Goal: Task Accomplishment & Management: Use online tool/utility

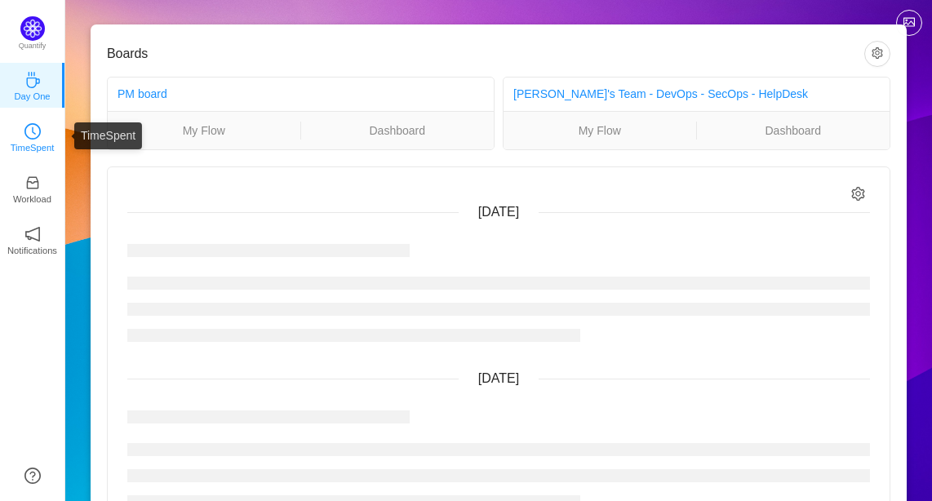
click at [34, 135] on icon "icon: clock-circle" at bounding box center [32, 131] width 16 height 16
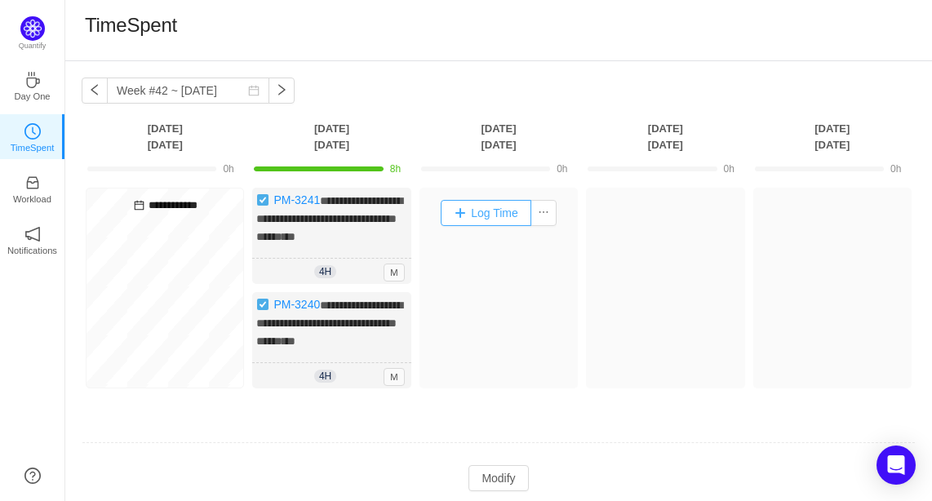
click at [487, 224] on button "Log Time" at bounding box center [486, 213] width 91 height 26
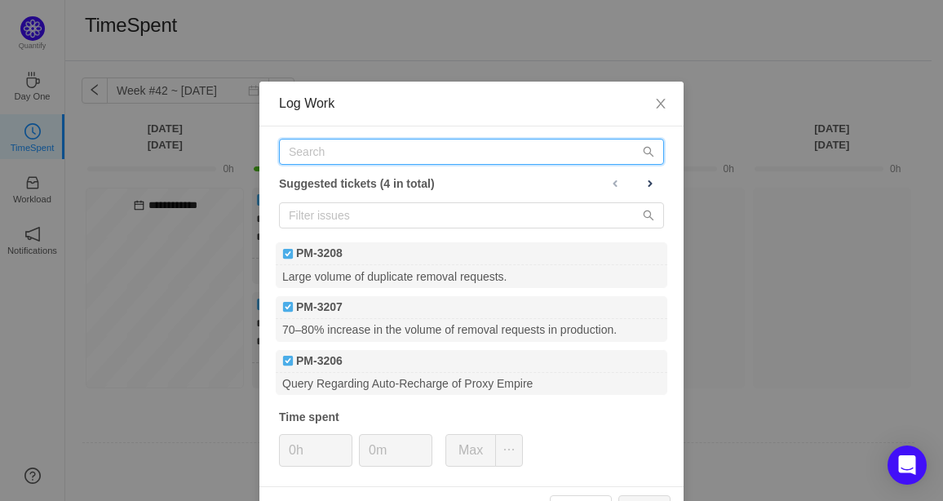
click at [325, 156] on input "text" at bounding box center [471, 152] width 385 height 26
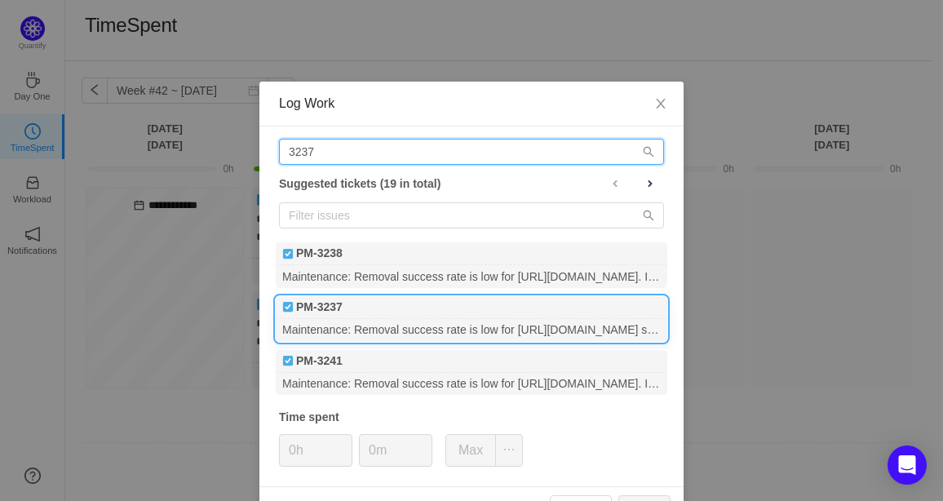
type input "3237"
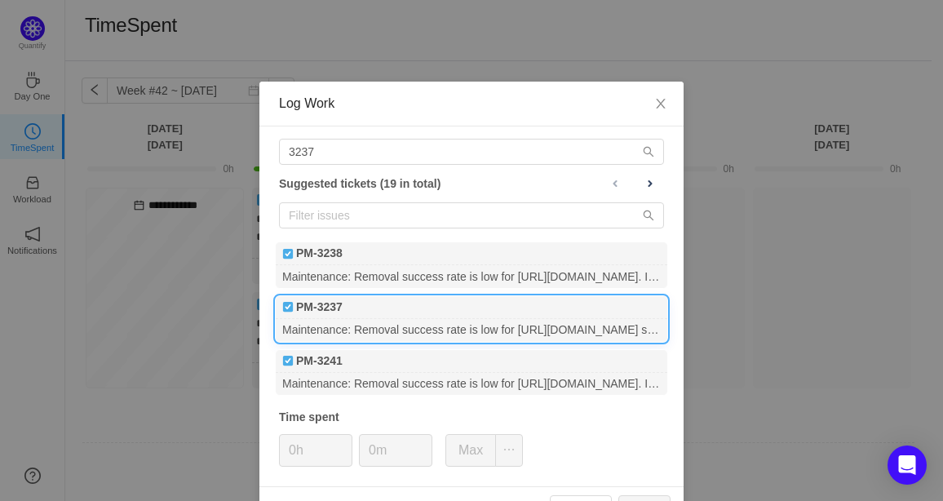
click at [353, 305] on div "PM-3237" at bounding box center [472, 307] width 392 height 23
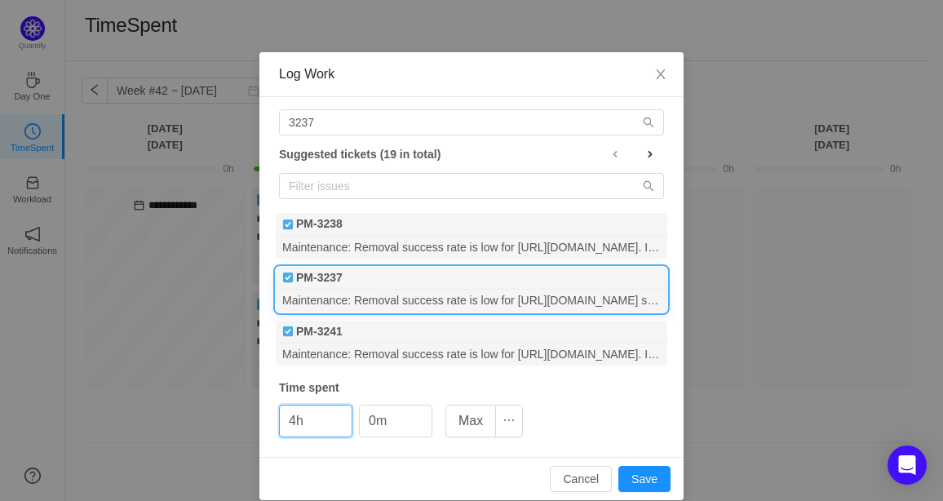
scroll to position [46, 0]
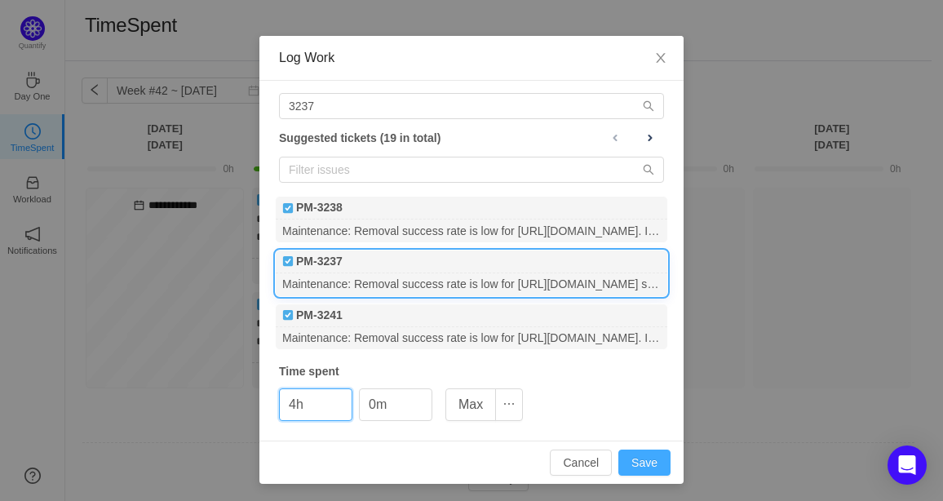
click at [631, 459] on button "Save" at bounding box center [644, 463] width 52 height 26
type input "0h"
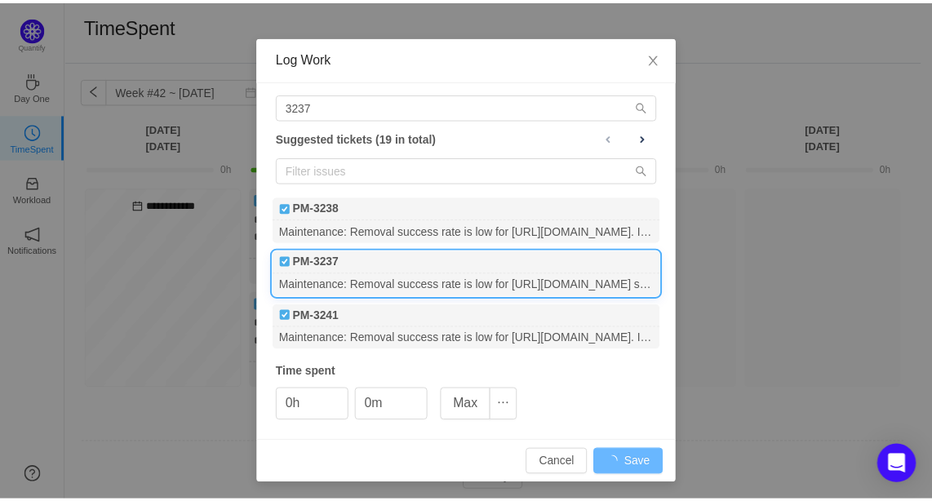
scroll to position [0, 0]
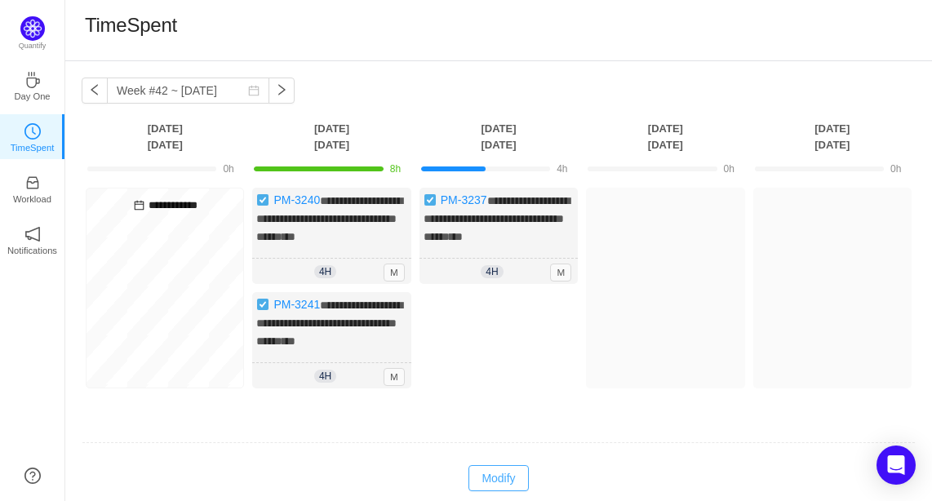
drag, startPoint x: 503, startPoint y: 471, endPoint x: 496, endPoint y: 458, distance: 15.0
click at [504, 472] on button "Modify" at bounding box center [498, 478] width 60 height 26
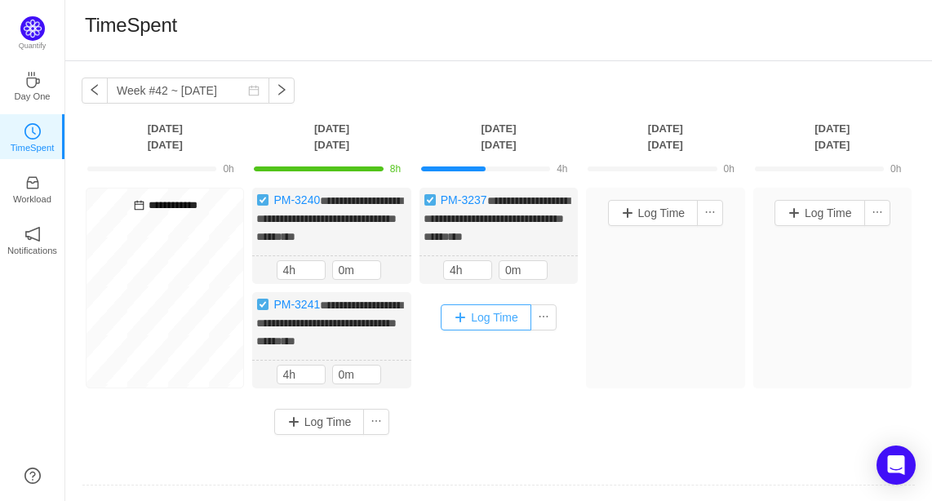
click at [483, 314] on button "Log Time" at bounding box center [486, 317] width 91 height 26
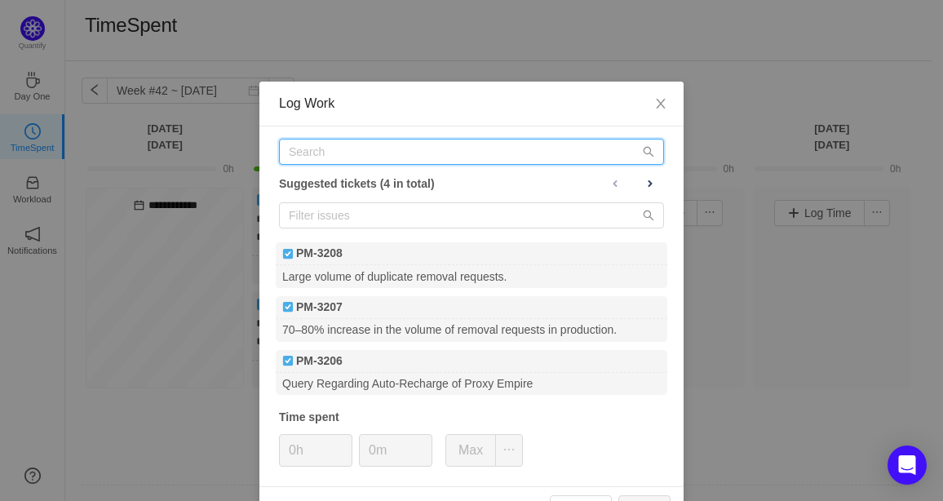
click at [361, 150] on input "text" at bounding box center [471, 152] width 385 height 26
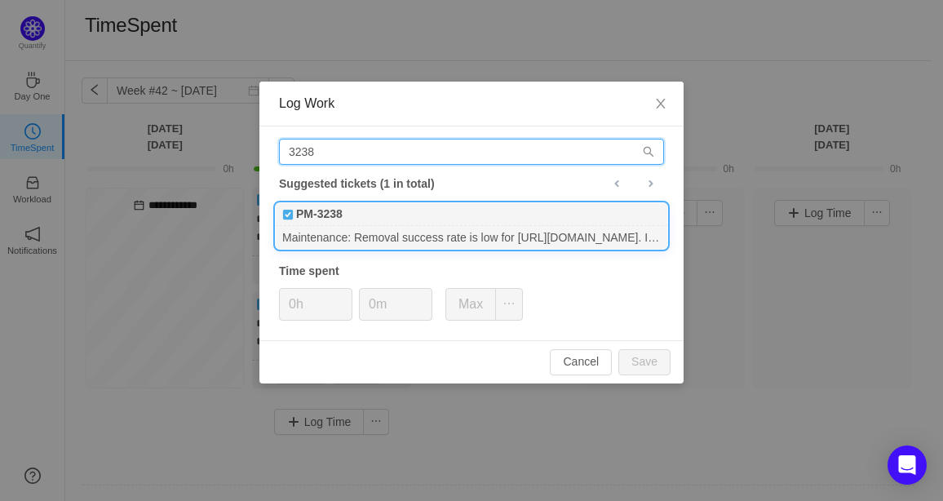
type input "3238"
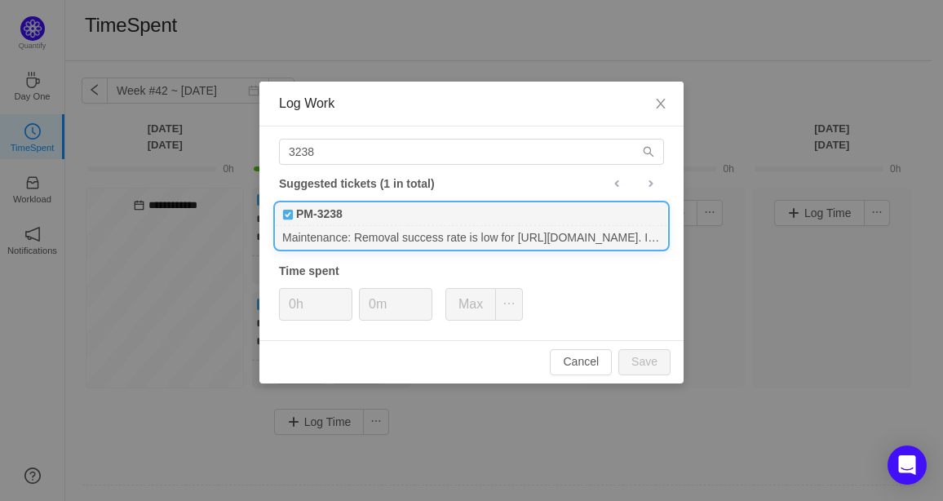
click at [393, 222] on div "PM-3238" at bounding box center [472, 214] width 392 height 23
click at [623, 371] on button "Save" at bounding box center [644, 362] width 52 height 26
type input "0h"
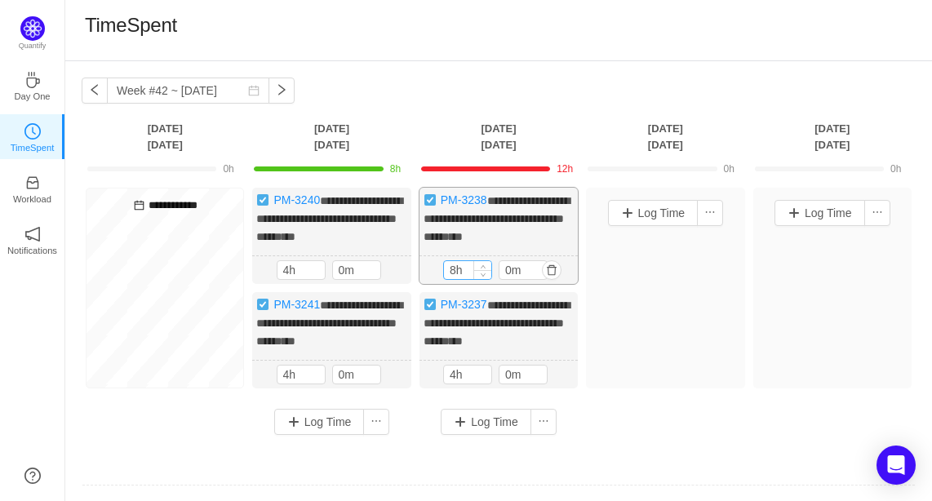
click at [457, 267] on input "8h" at bounding box center [467, 270] width 47 height 18
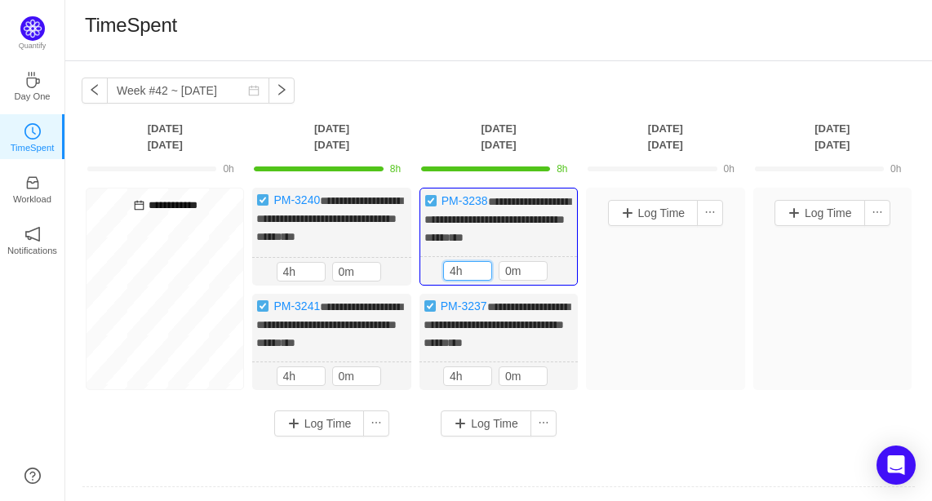
type input "4h"
click at [656, 340] on div "Log Time" at bounding box center [665, 289] width 158 height 202
click at [644, 432] on div "**********" at bounding box center [499, 318] width 834 height 261
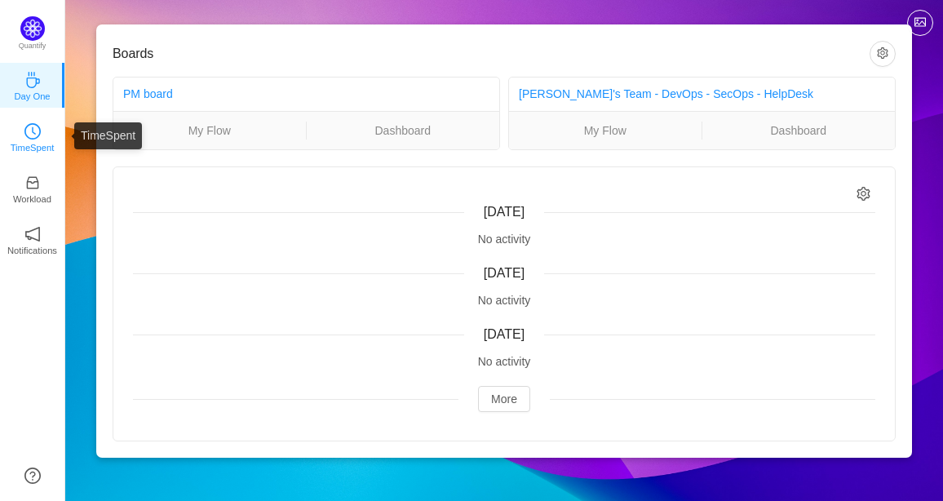
click at [36, 135] on icon "icon: clock-circle" at bounding box center [32, 131] width 16 height 16
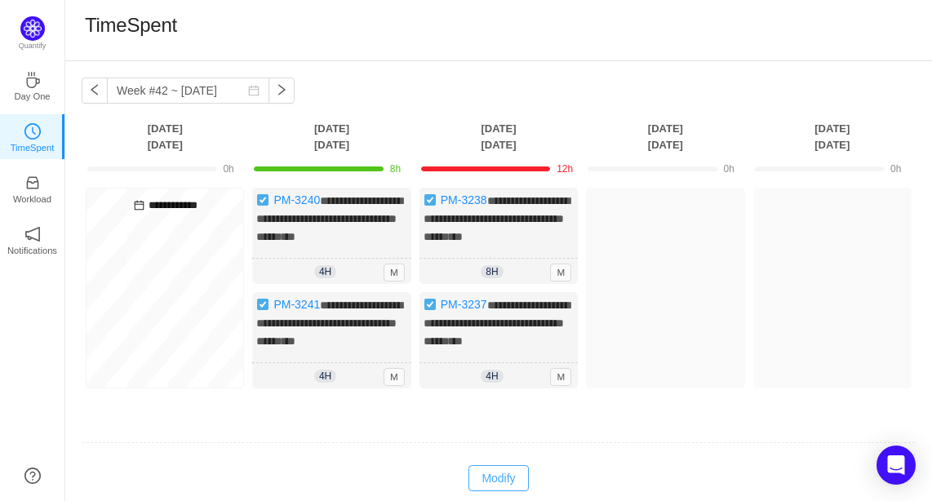
click at [488, 469] on button "Modify" at bounding box center [498, 478] width 60 height 26
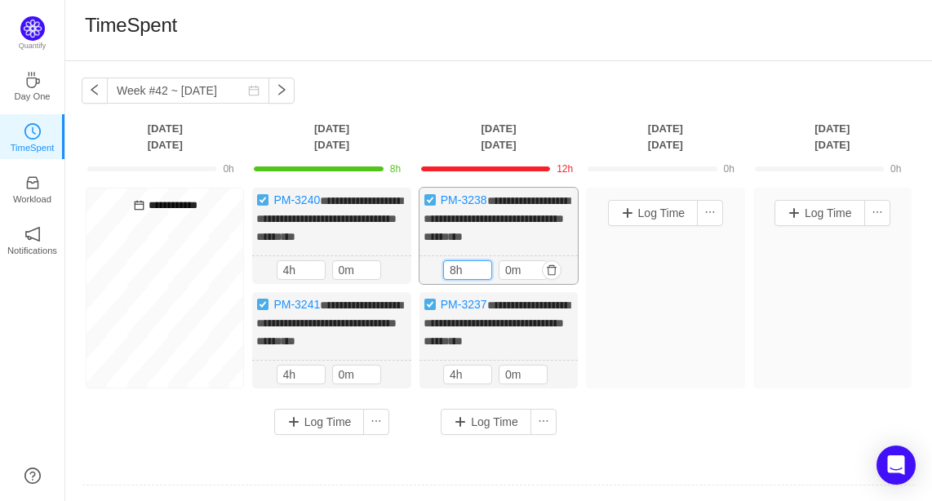
drag, startPoint x: 471, startPoint y: 268, endPoint x: 424, endPoint y: 262, distance: 46.9
click at [424, 262] on div "8h 8h 0m" at bounding box center [498, 270] width 158 height 29
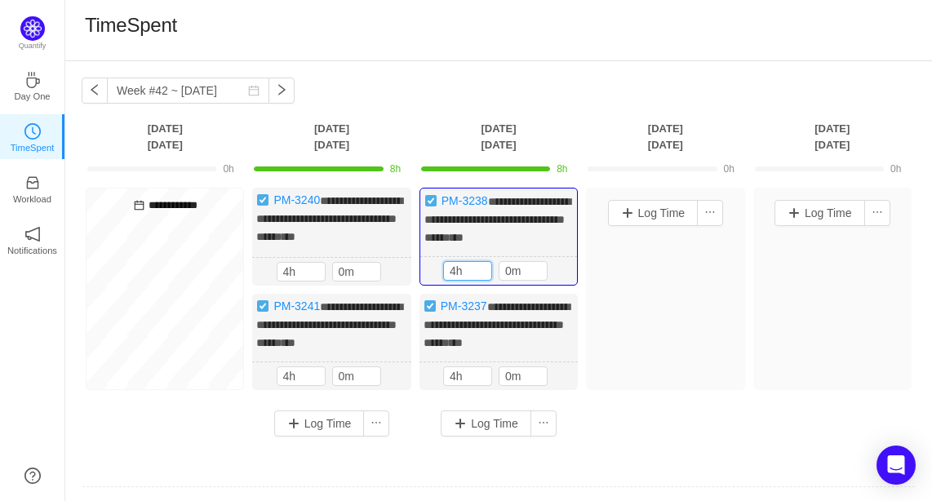
type input "4h"
click at [667, 374] on div "Log Time" at bounding box center [665, 289] width 158 height 202
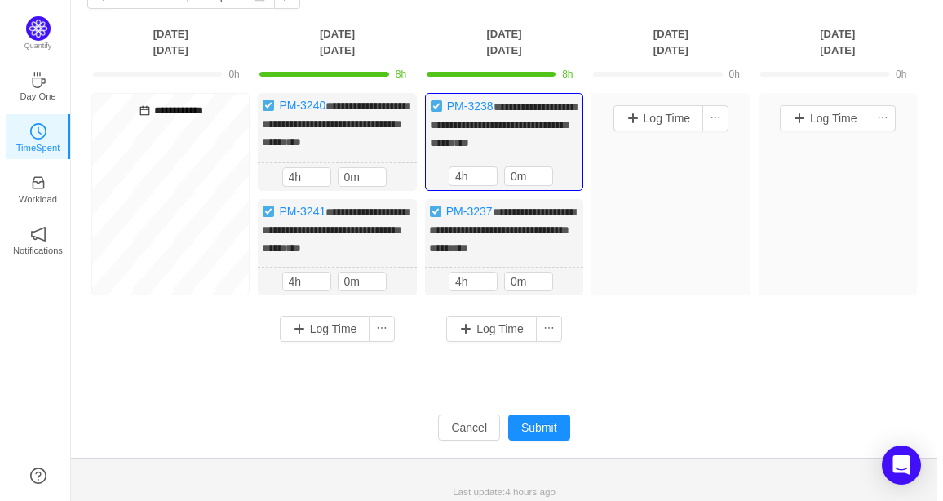
scroll to position [96, 0]
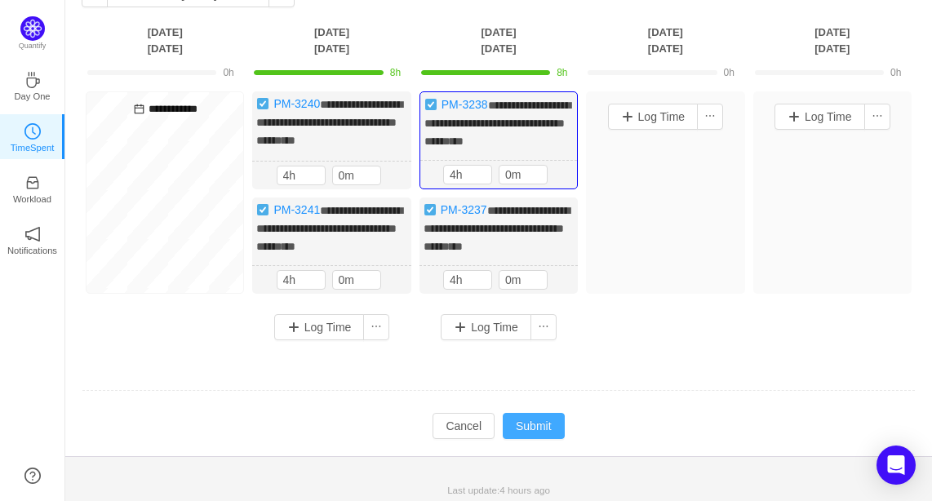
click at [544, 414] on button "Submit" at bounding box center [534, 426] width 62 height 26
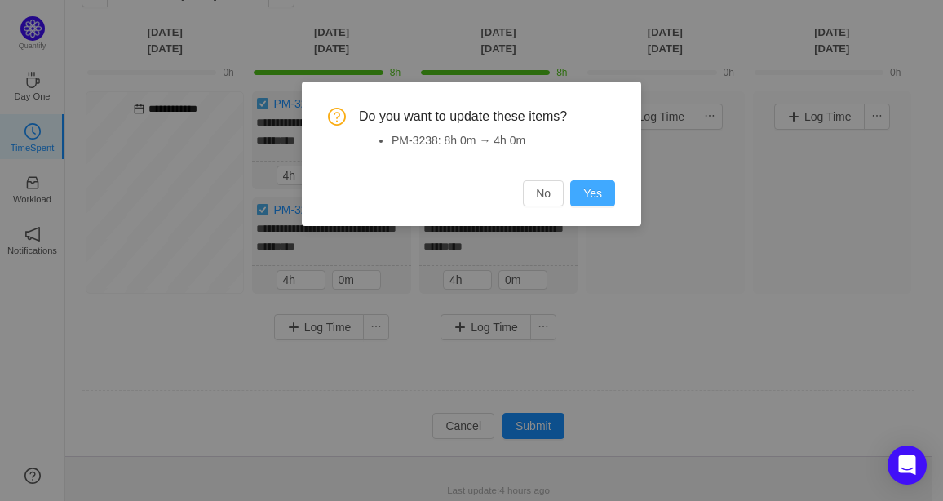
click at [614, 194] on button "Yes" at bounding box center [592, 193] width 45 height 26
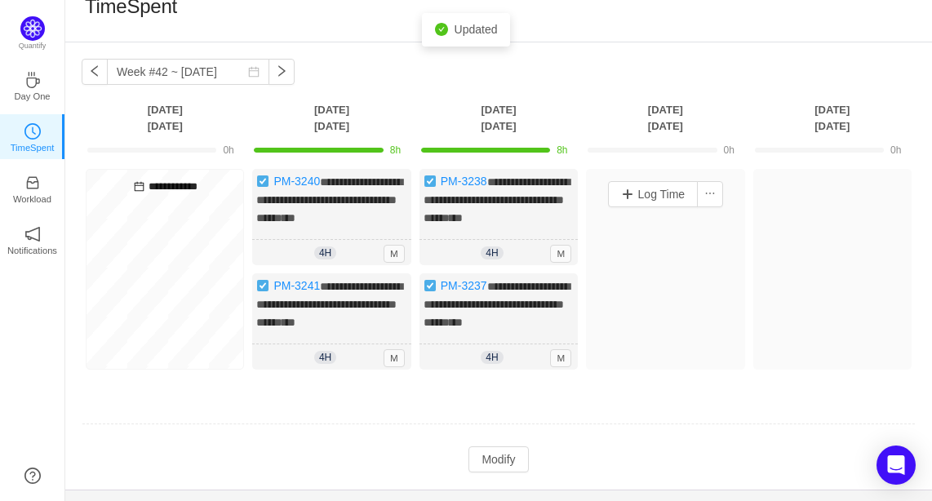
scroll to position [0, 0]
